Goal: Task Accomplishment & Management: Complete application form

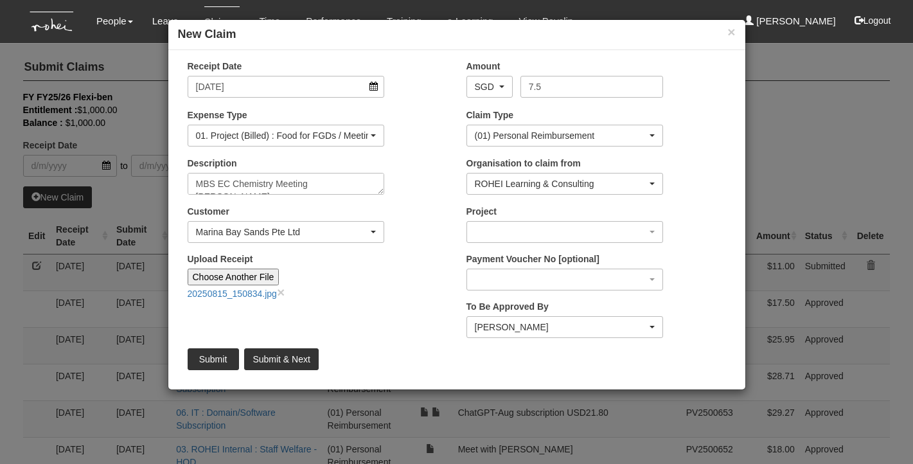
select select "50"
select select "106"
select select "14"
select select "85"
select select "34494e3c-fa1c-4f5c-8164-1b5a8a5feac6"
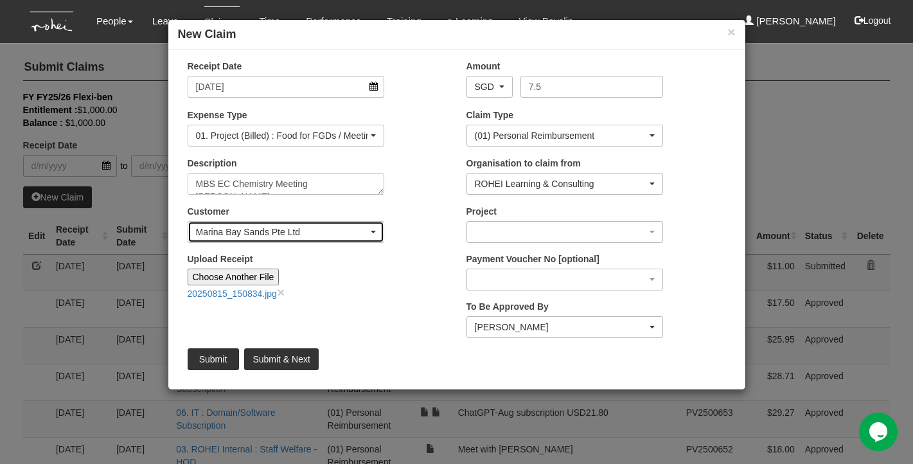
click at [374, 231] on span "button" at bounding box center [373, 232] width 5 height 3
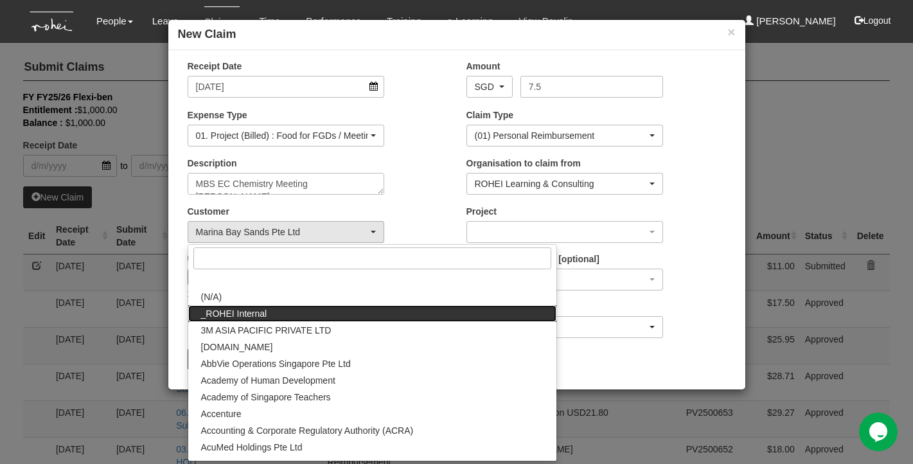
click at [284, 313] on link "_ROHEI Internal" at bounding box center [372, 313] width 368 height 17
select select "397"
